Goal: Task Accomplishment & Management: Use online tool/utility

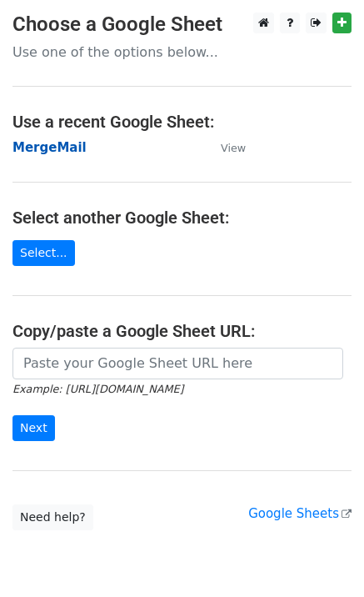
click at [52, 152] on strong "MergeMail" at bounding box center [50, 147] width 74 height 15
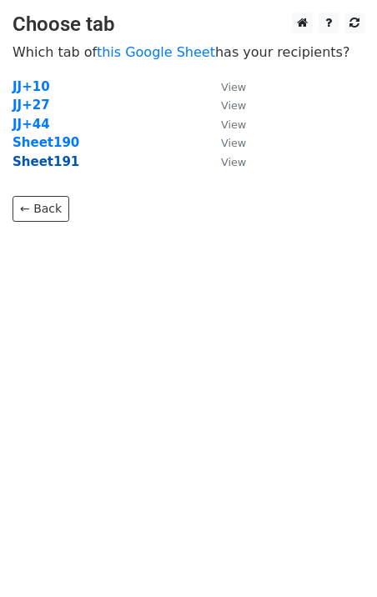
click at [33, 165] on strong "Sheet191" at bounding box center [46, 161] width 67 height 15
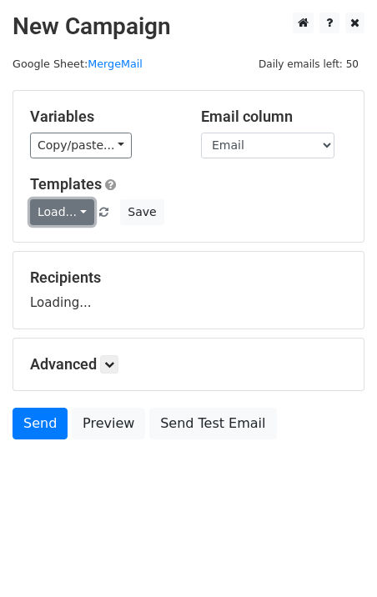
click at [69, 212] on link "Load..." at bounding box center [62, 212] width 64 height 26
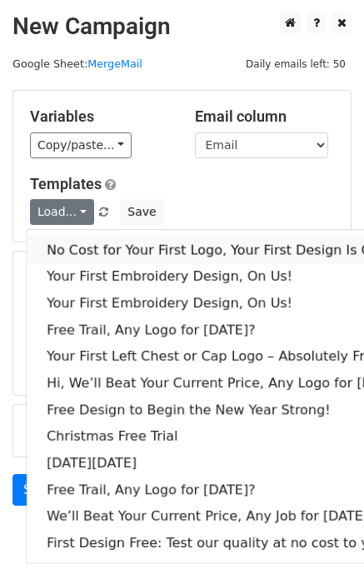
click at [118, 247] on link "No Cost for Your First Logo, Your First Design Is On Us!" at bounding box center [228, 250] width 403 height 27
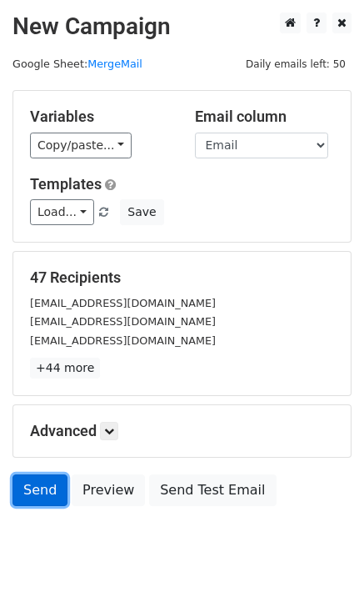
click at [48, 499] on link "Send" at bounding box center [40, 490] width 55 height 32
